Goal: Obtain resource: Download file/media

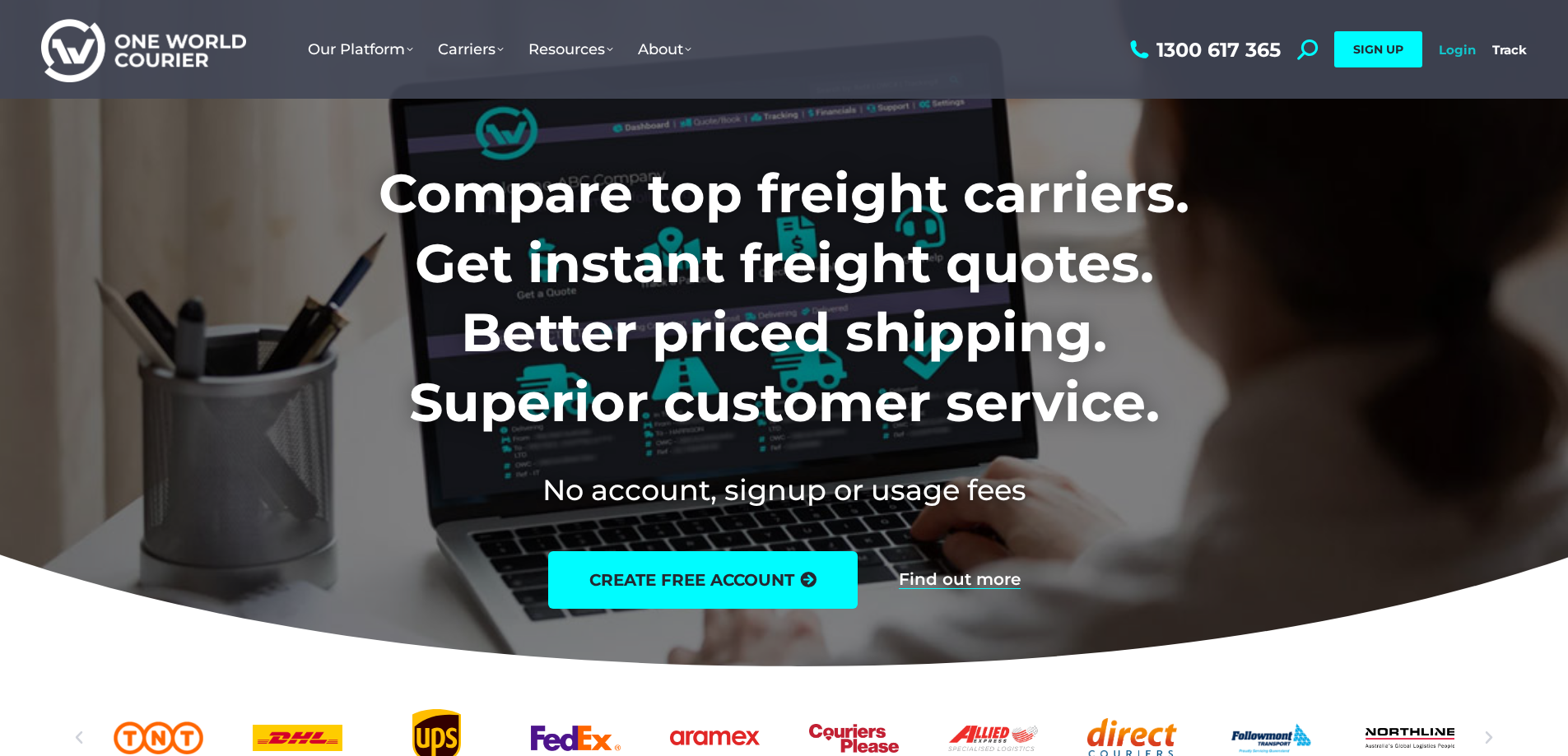
click at [1448, 46] on link "Login" at bounding box center [1458, 49] width 37 height 15
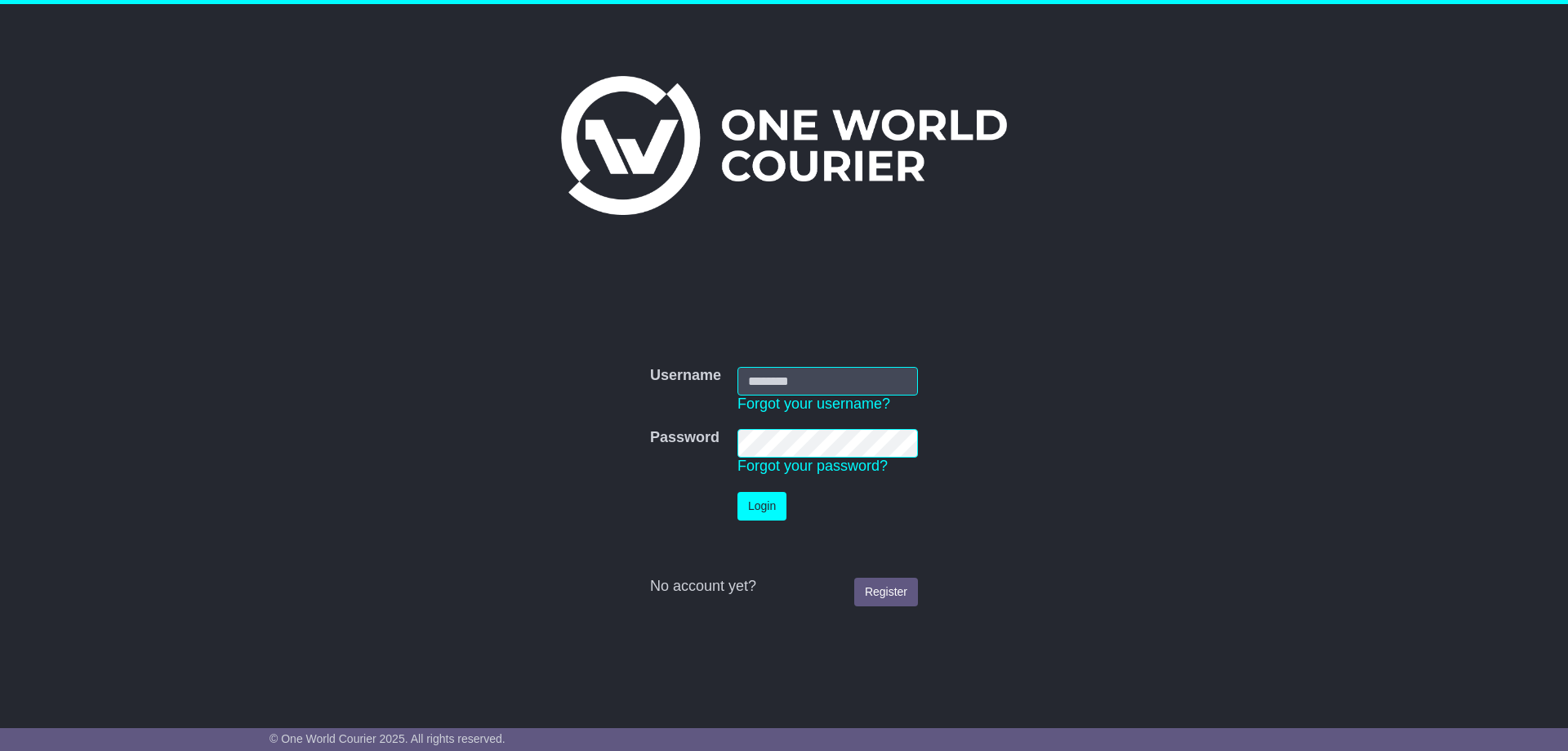
type input "**********"
click at [764, 521] on button "Login" at bounding box center [762, 507] width 49 height 29
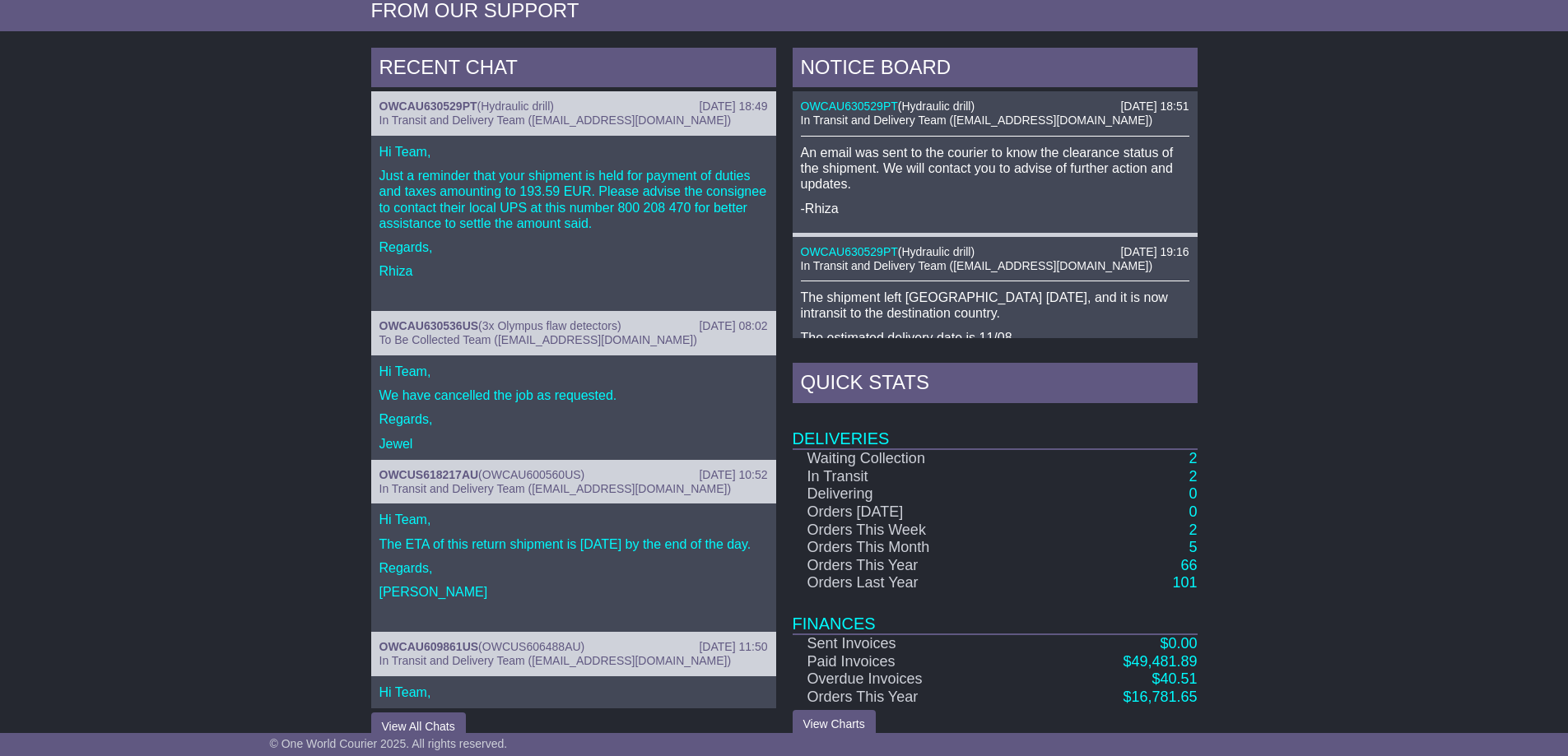
scroll to position [630, 0]
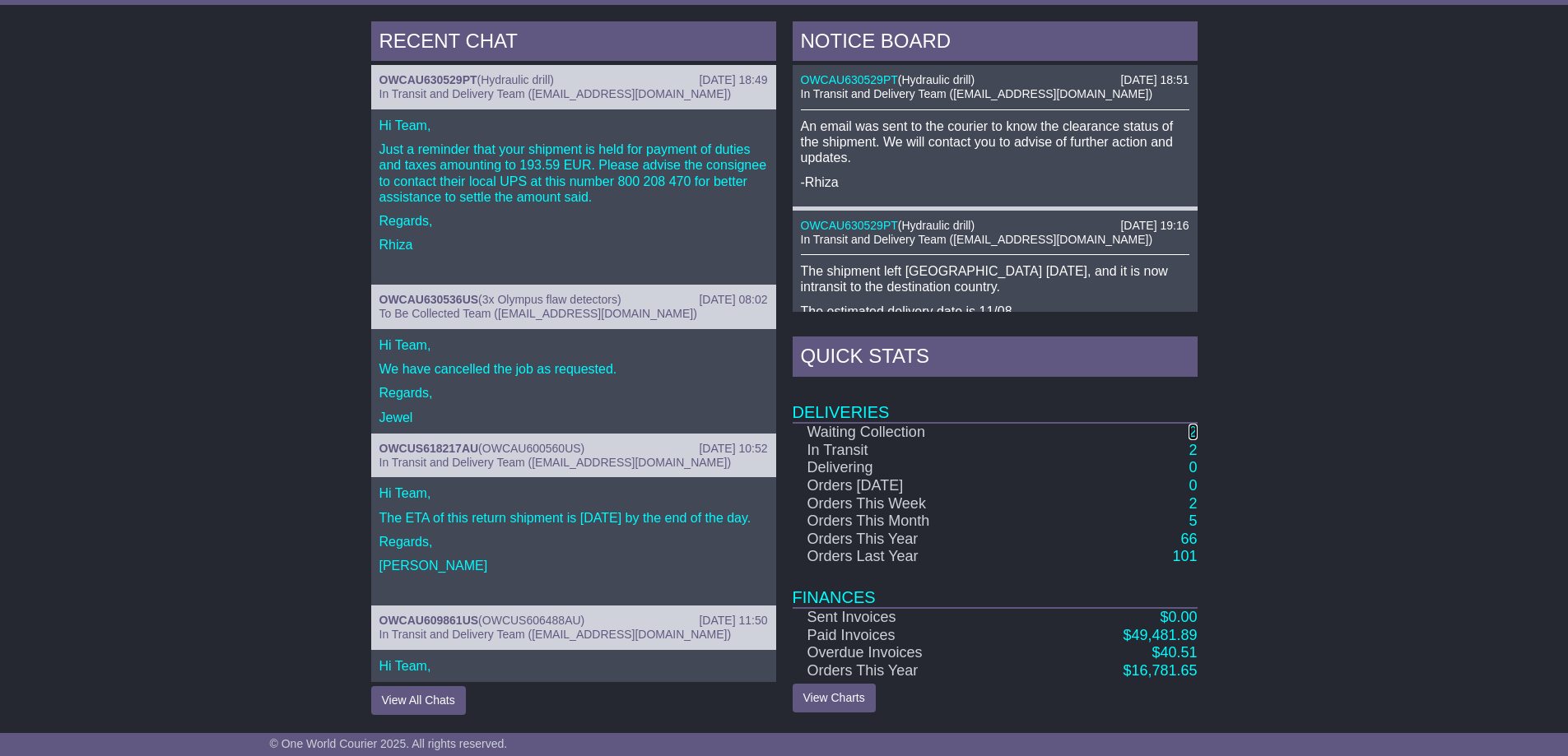
click at [1191, 432] on link "2" at bounding box center [1193, 431] width 8 height 16
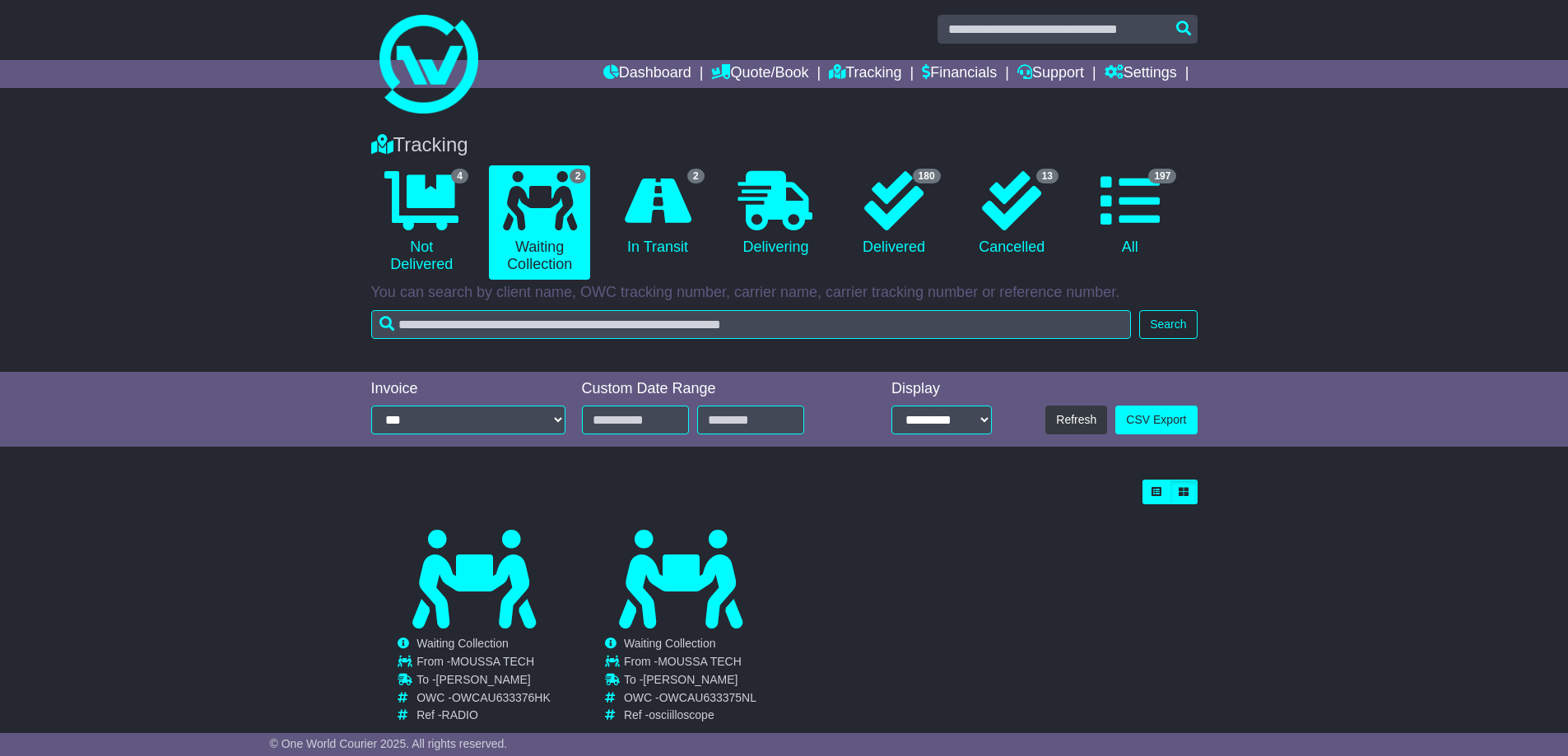
scroll to position [43, 0]
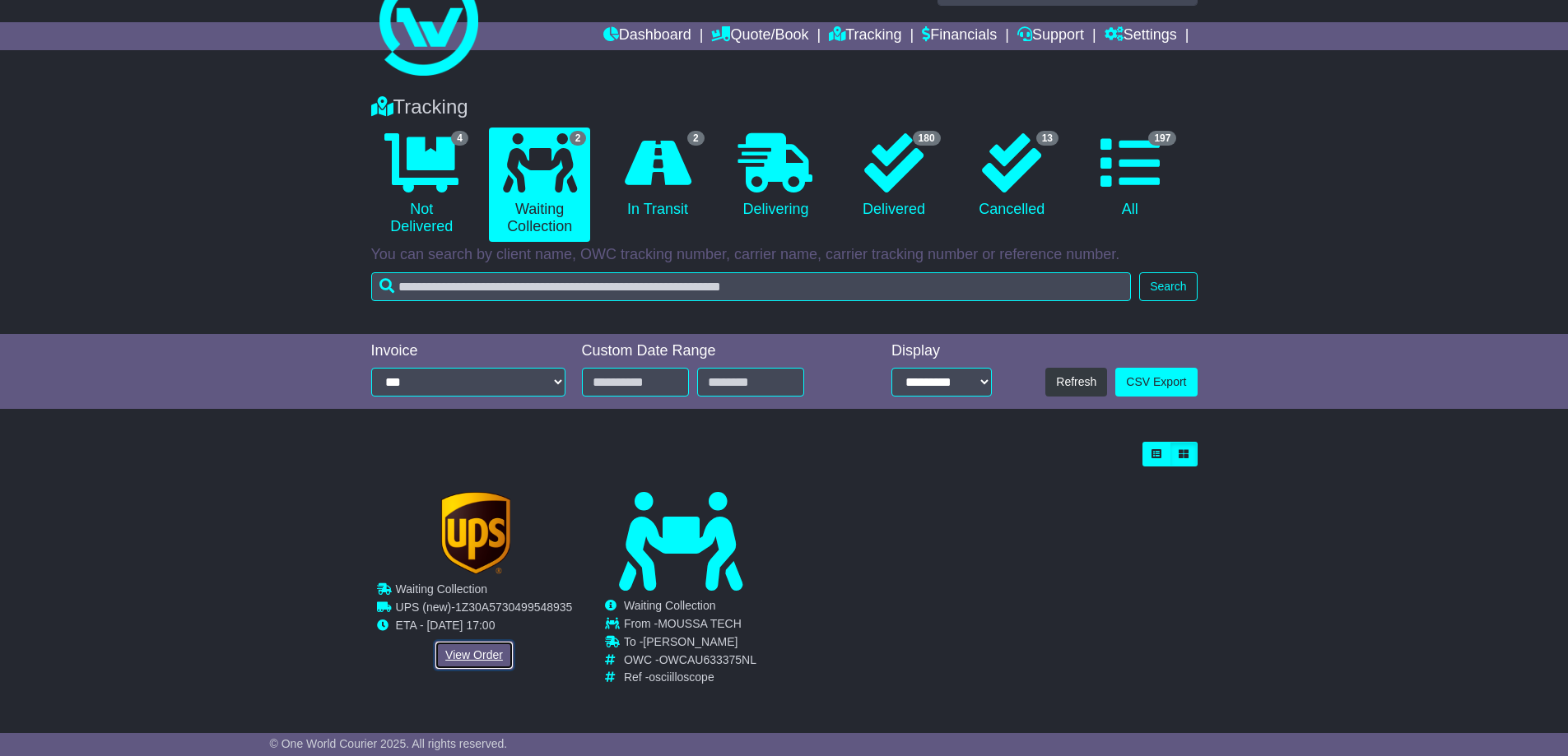
click at [464, 658] on link "View Order" at bounding box center [474, 655] width 79 height 29
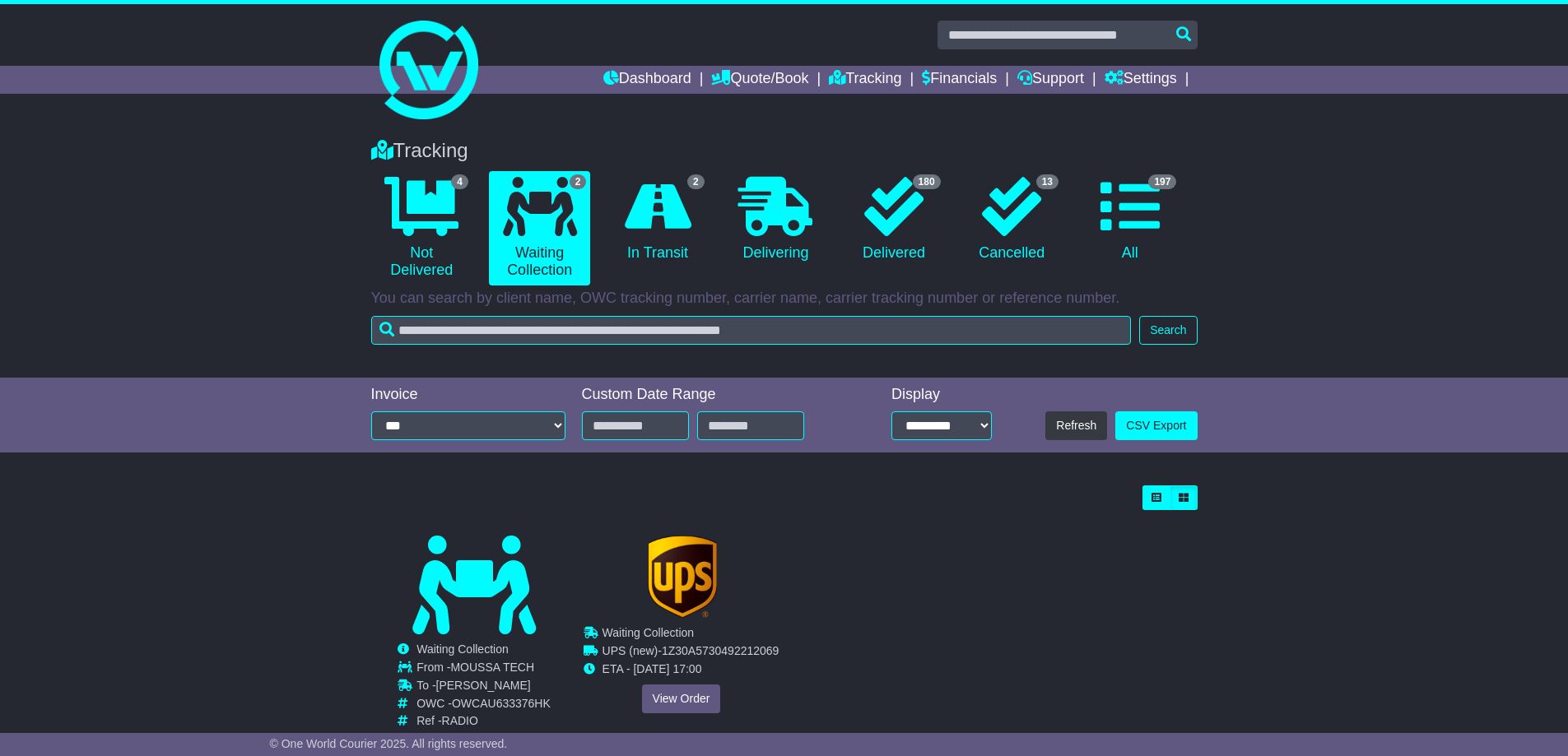
scroll to position [43, 0]
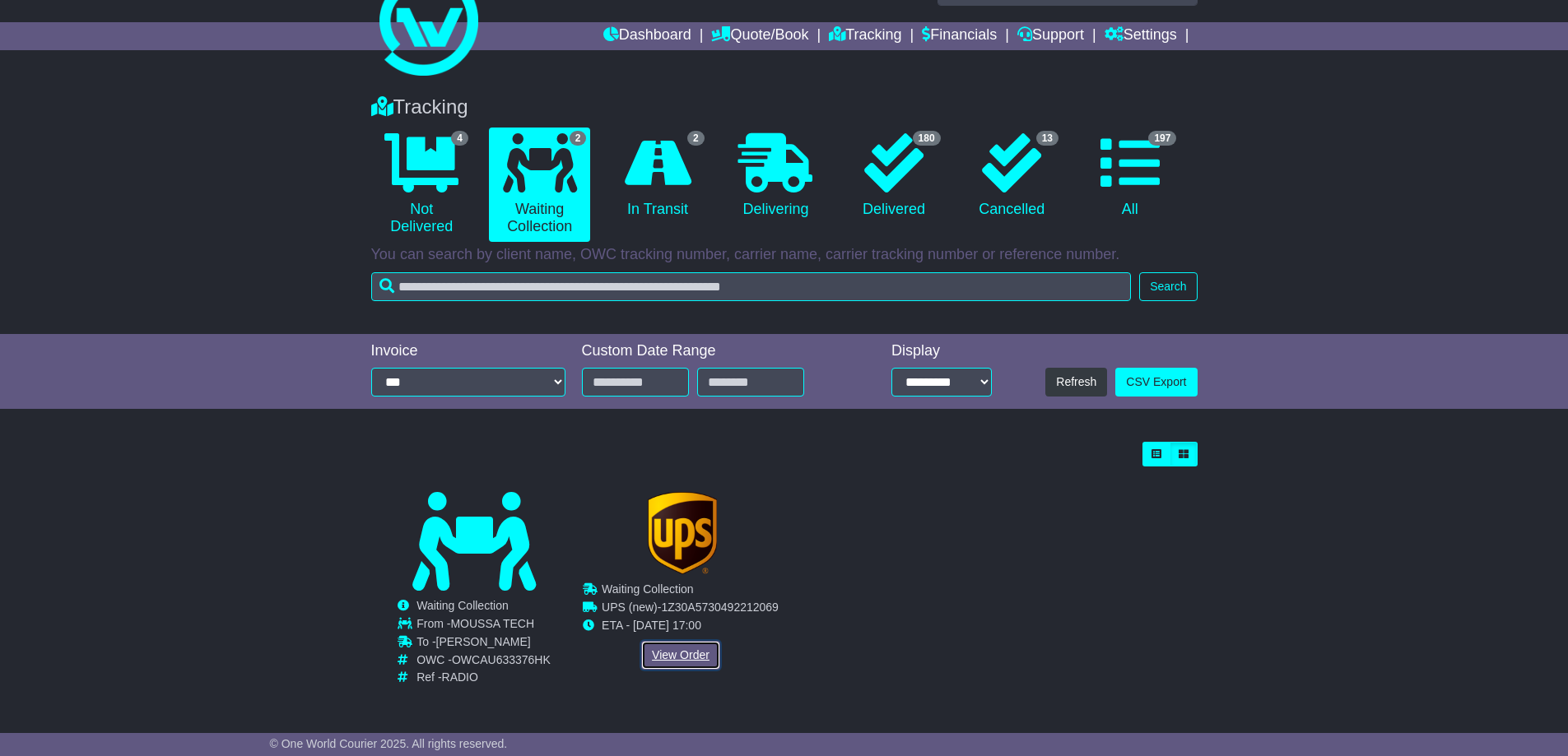
click at [699, 645] on link "View Order" at bounding box center [680, 655] width 79 height 29
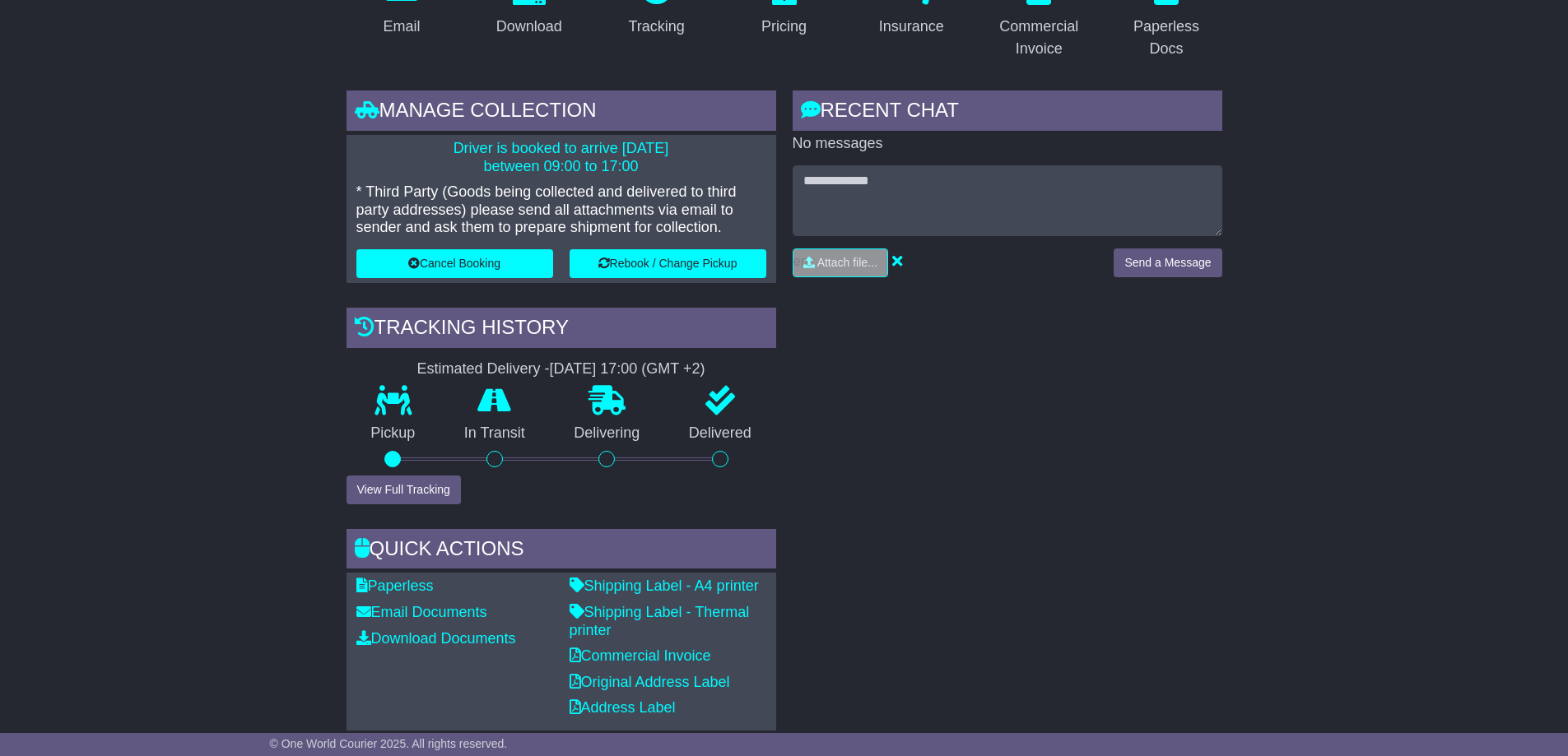
scroll to position [549, 0]
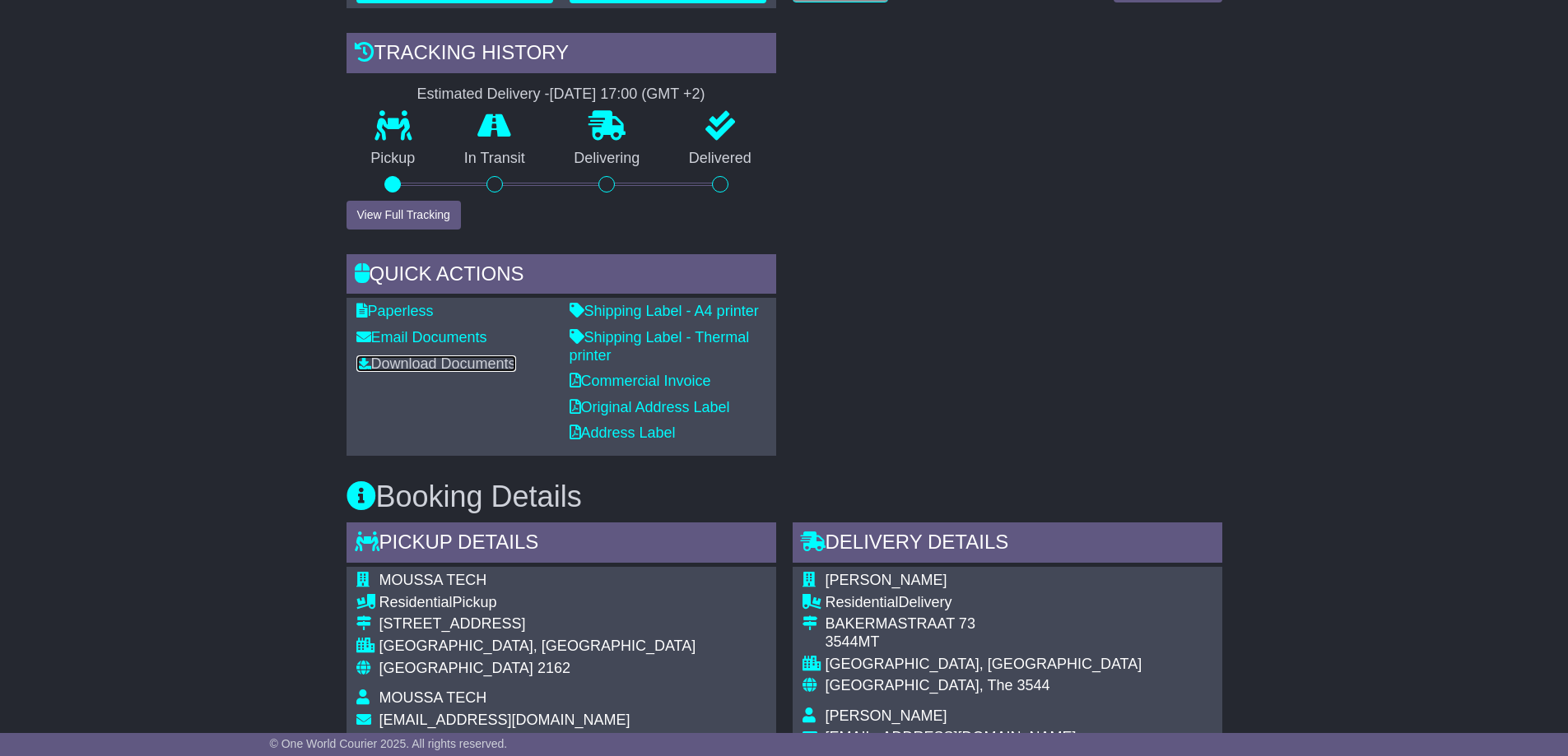
click at [497, 364] on link "Download Documents" at bounding box center [436, 363] width 160 height 16
click at [664, 384] on link "Commercial Invoice" at bounding box center [640, 380] width 142 height 16
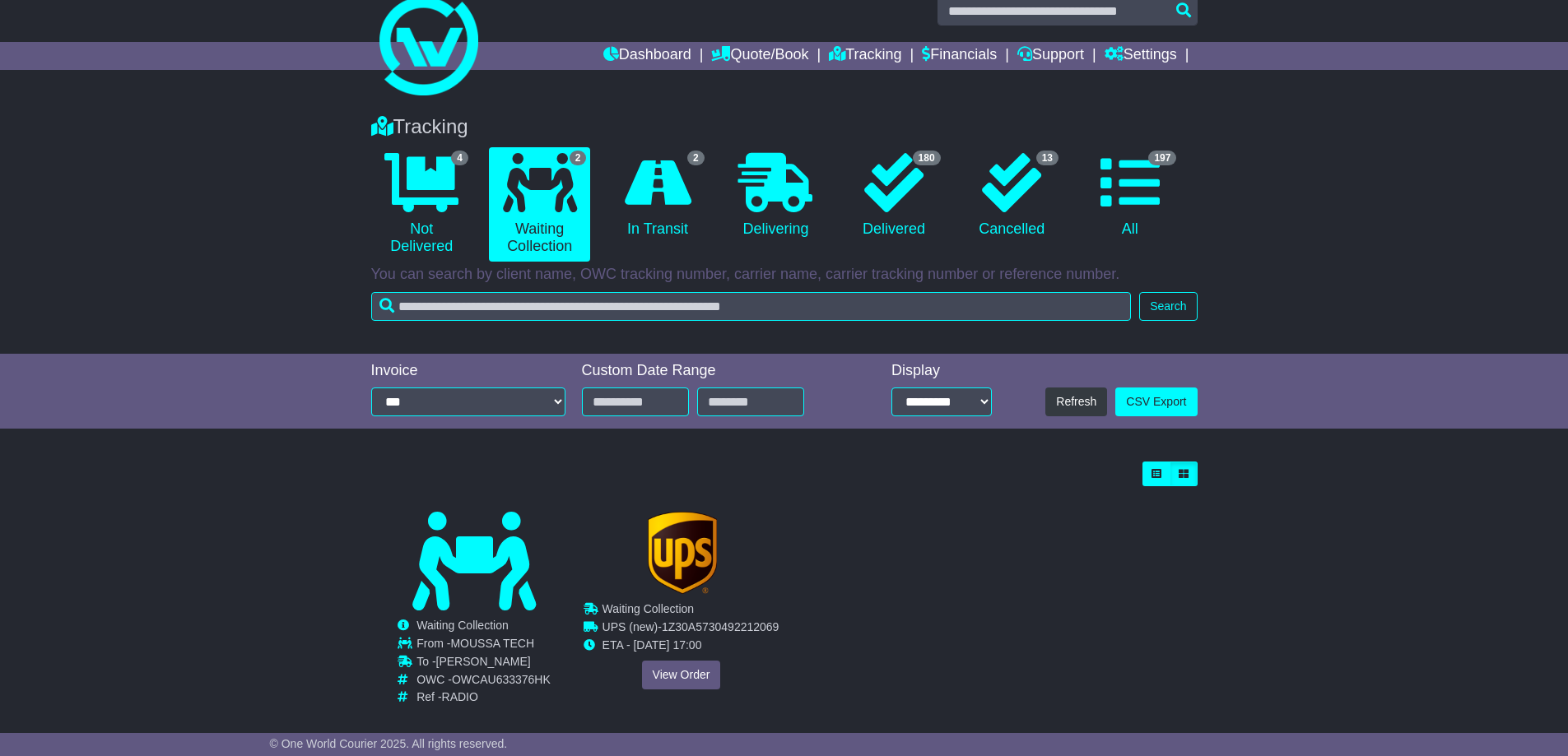
scroll to position [43, 0]
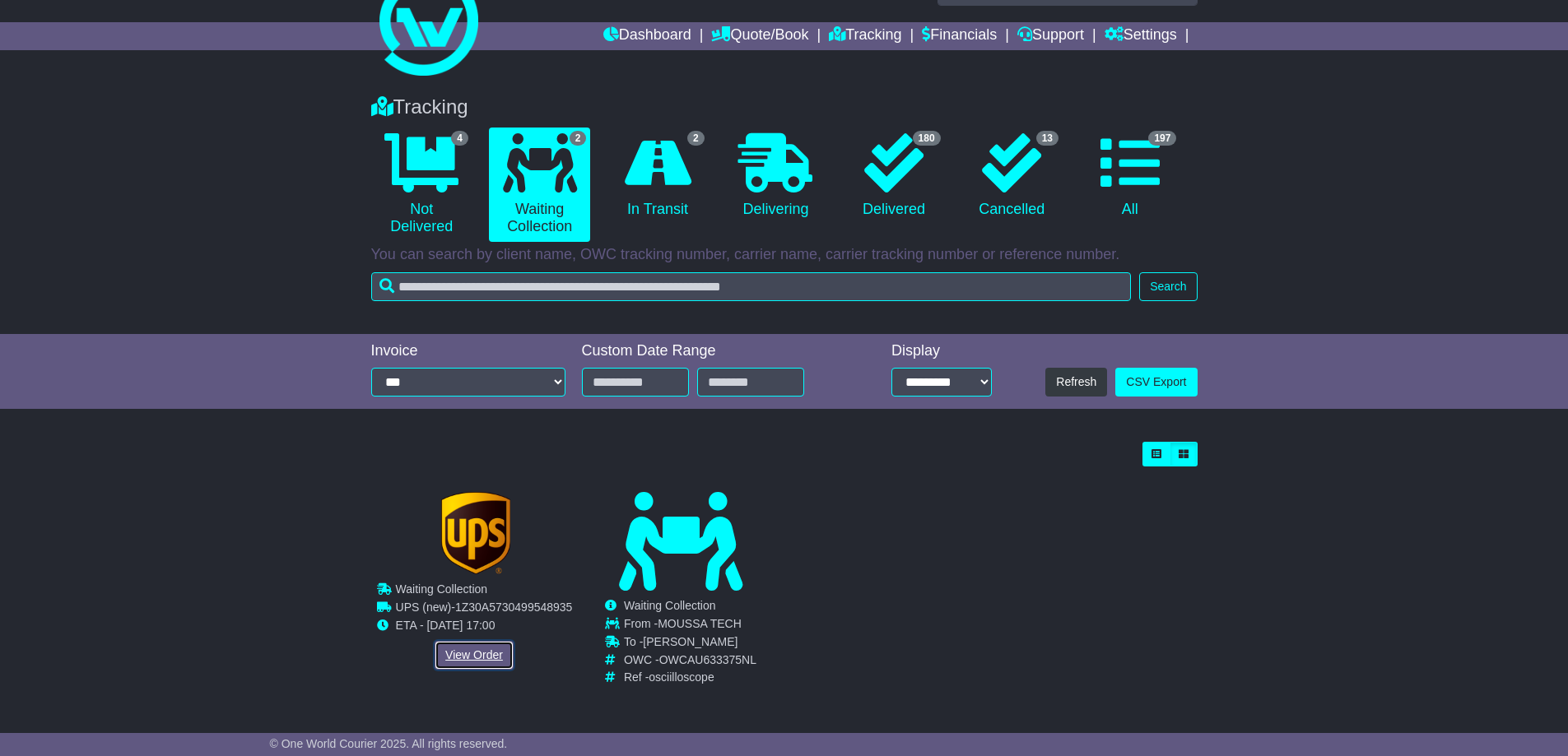
click at [467, 655] on link "View Order" at bounding box center [474, 655] width 79 height 29
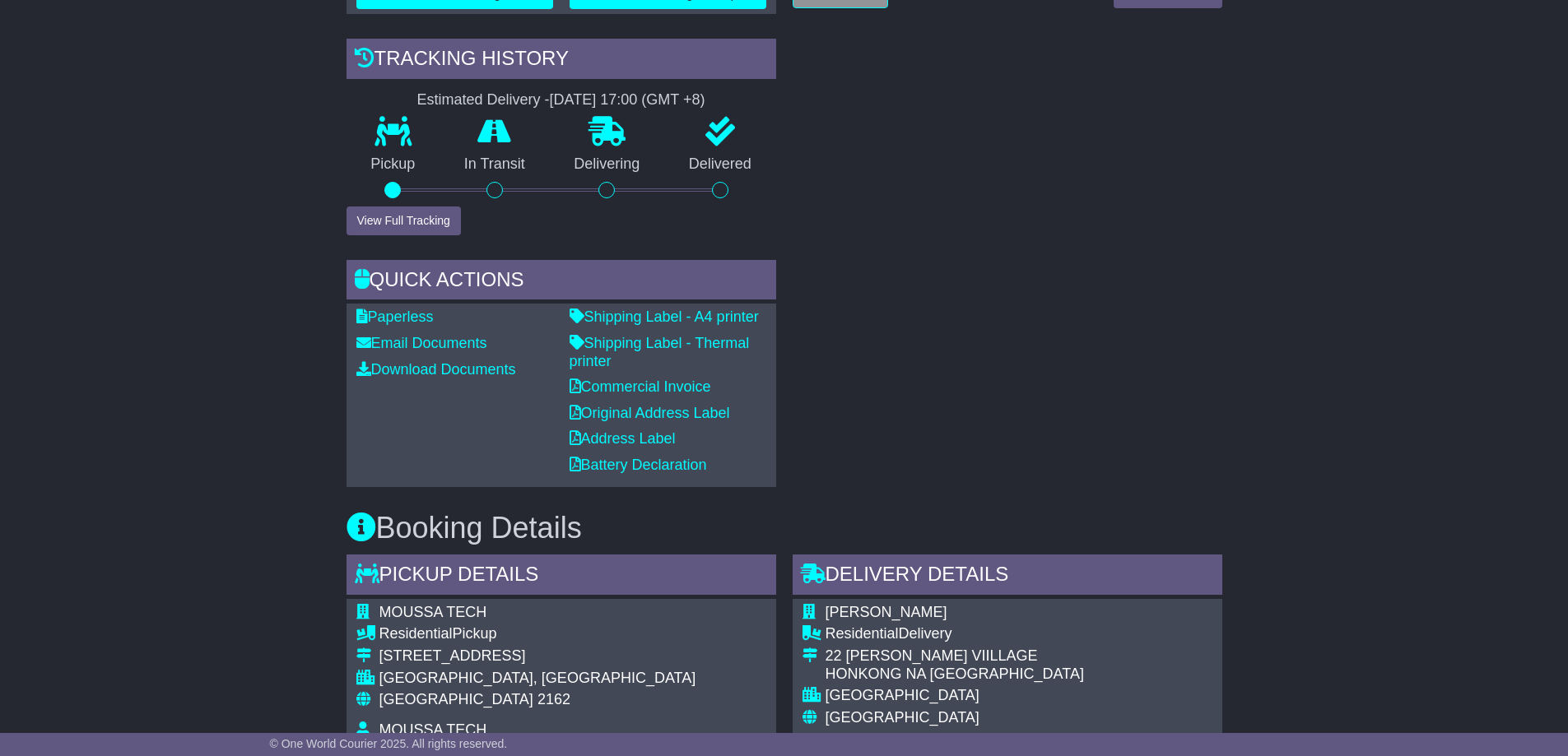
scroll to position [549, 0]
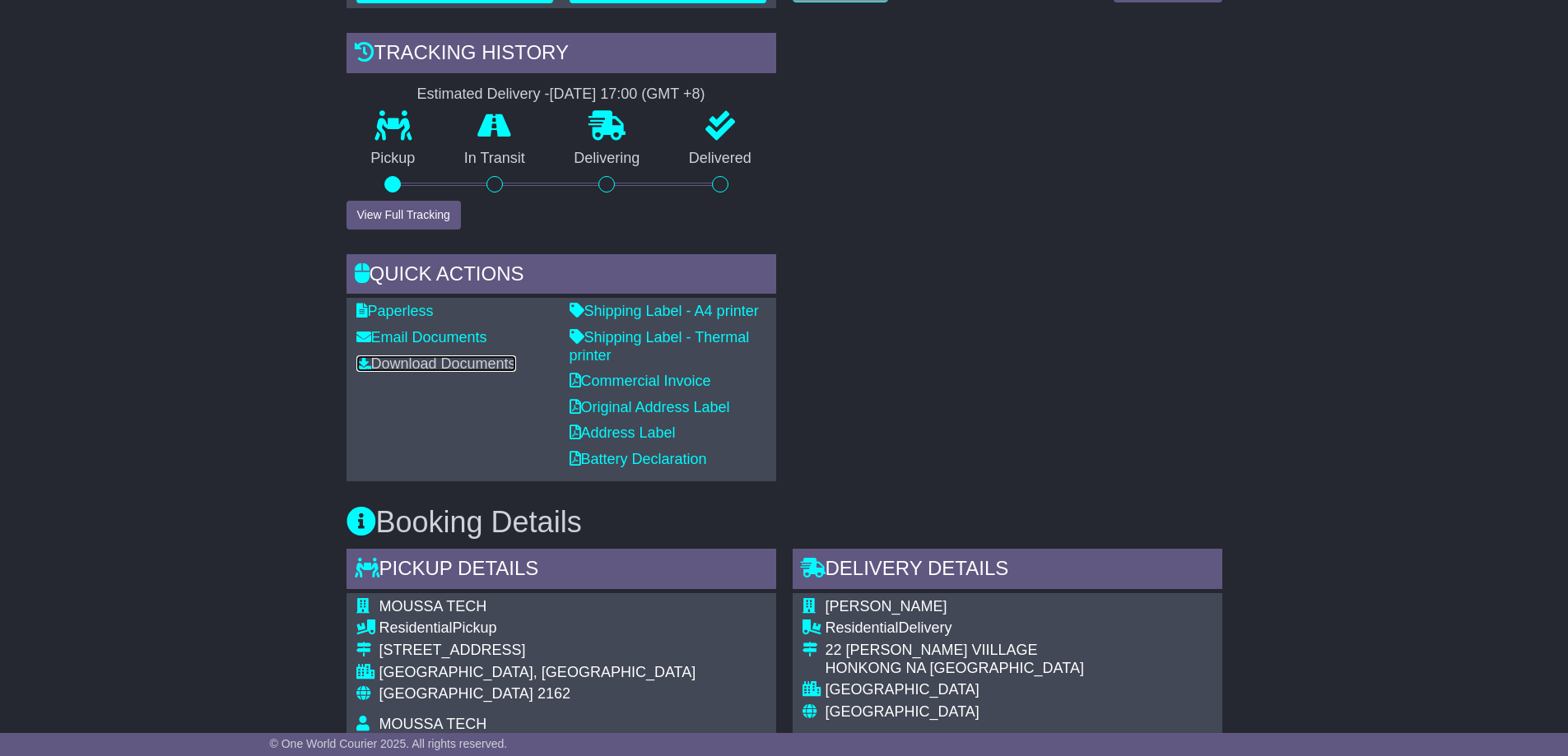
click at [465, 356] on link "Download Documents" at bounding box center [436, 363] width 160 height 16
click at [624, 382] on link "Commercial Invoice" at bounding box center [640, 380] width 142 height 16
click at [432, 359] on link "Download Documents" at bounding box center [436, 363] width 160 height 16
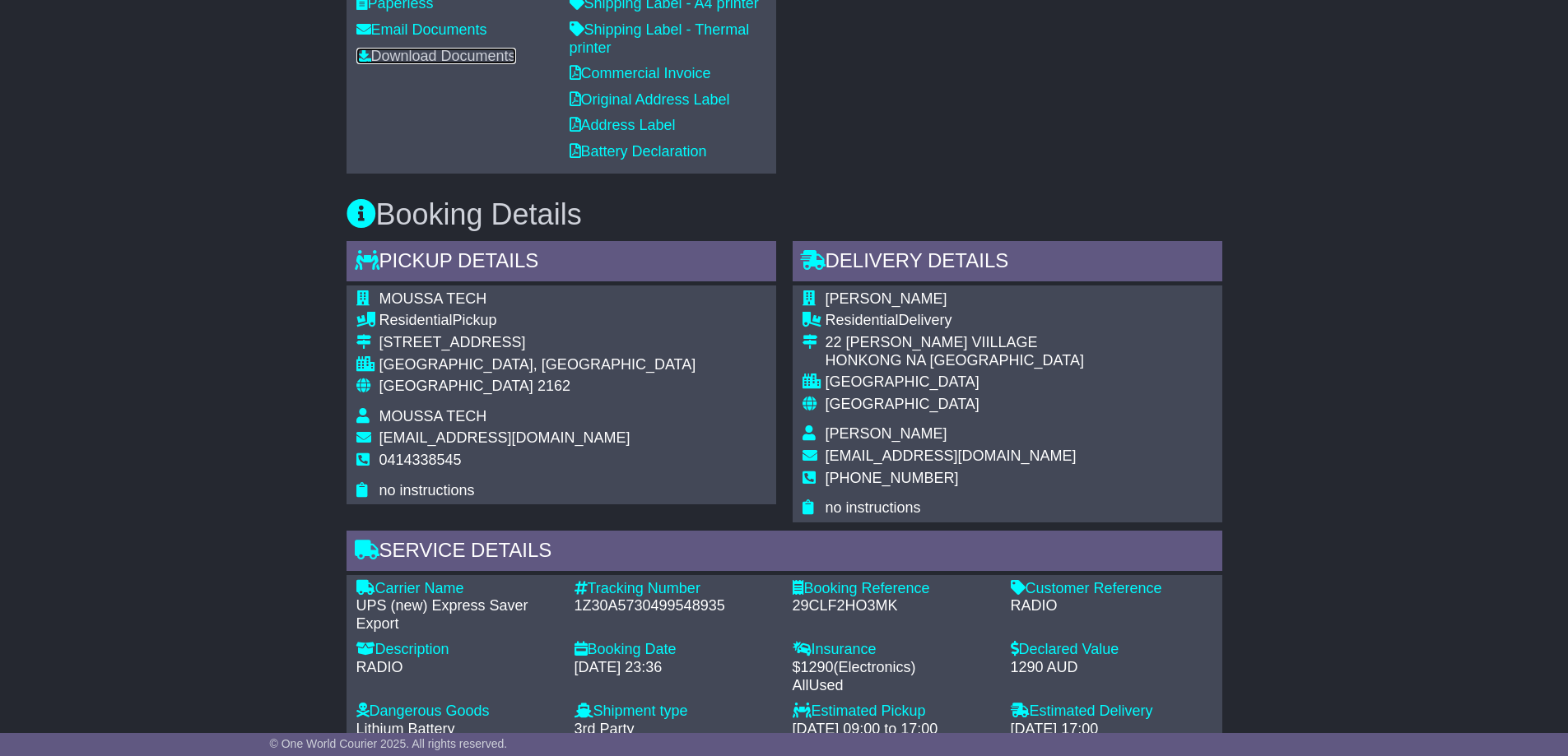
scroll to position [1371, 0]
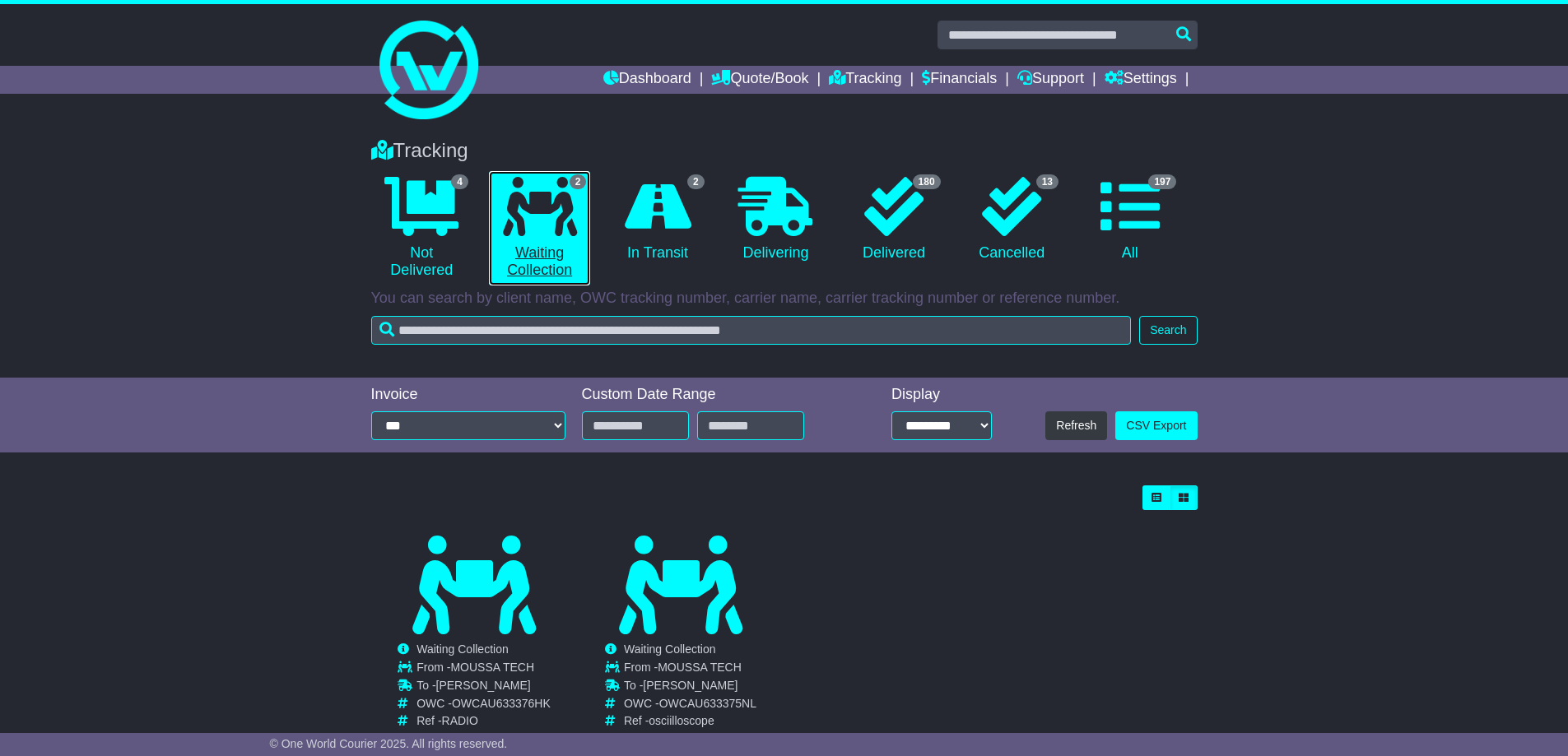
click at [556, 262] on link "2 Waiting Collection" at bounding box center [539, 228] width 101 height 115
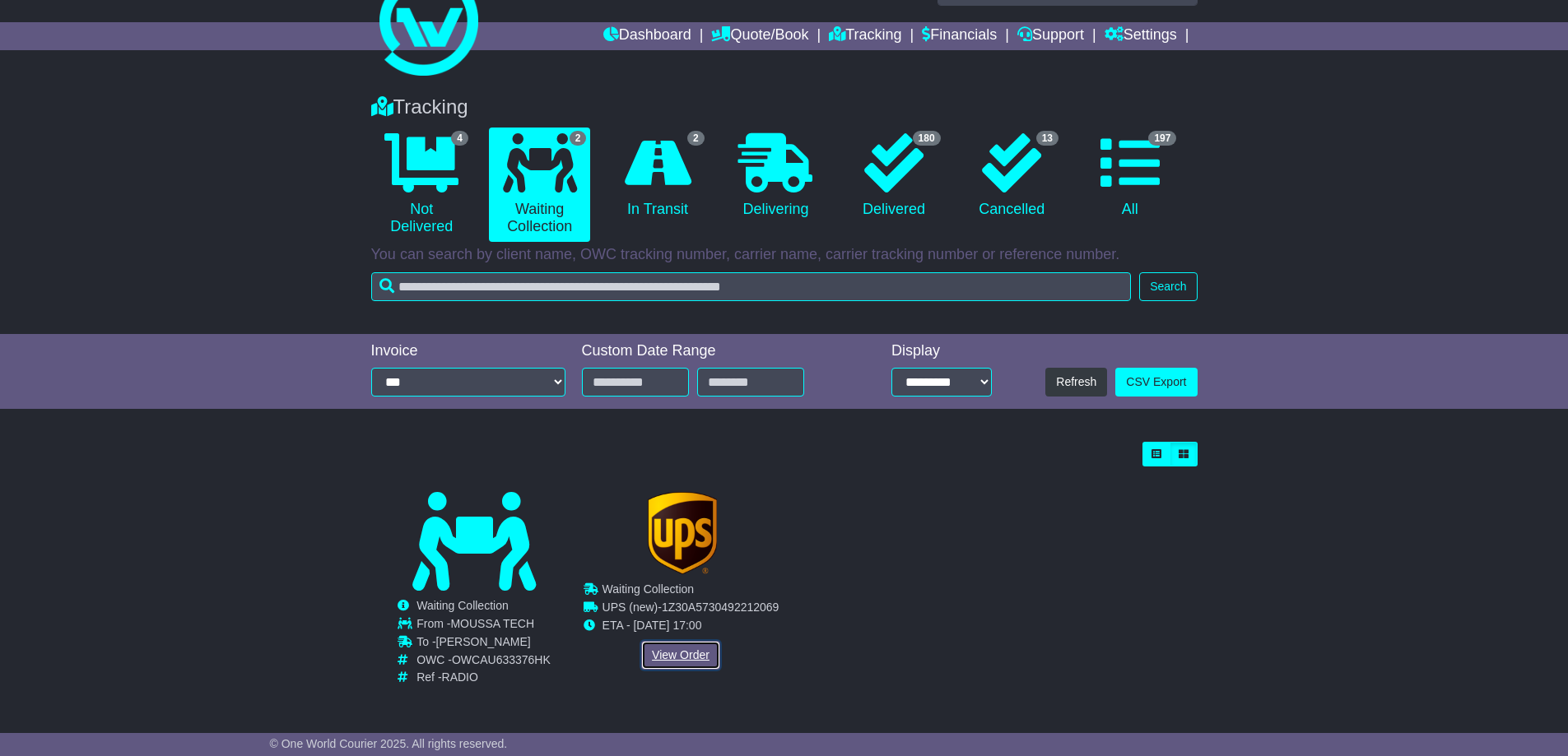
click at [674, 658] on link "View Order" at bounding box center [680, 655] width 79 height 29
